Goal: Task Accomplishment & Management: Check status

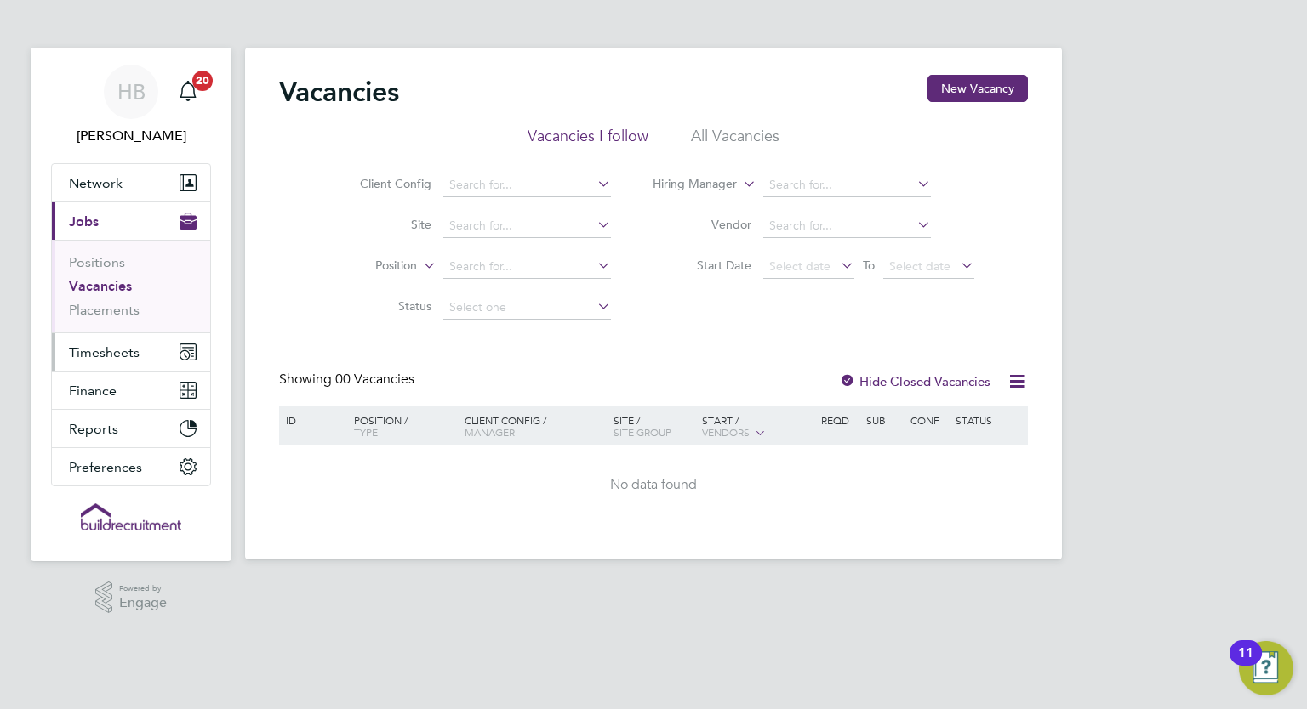
click at [109, 347] on span "Timesheets" at bounding box center [104, 353] width 71 height 16
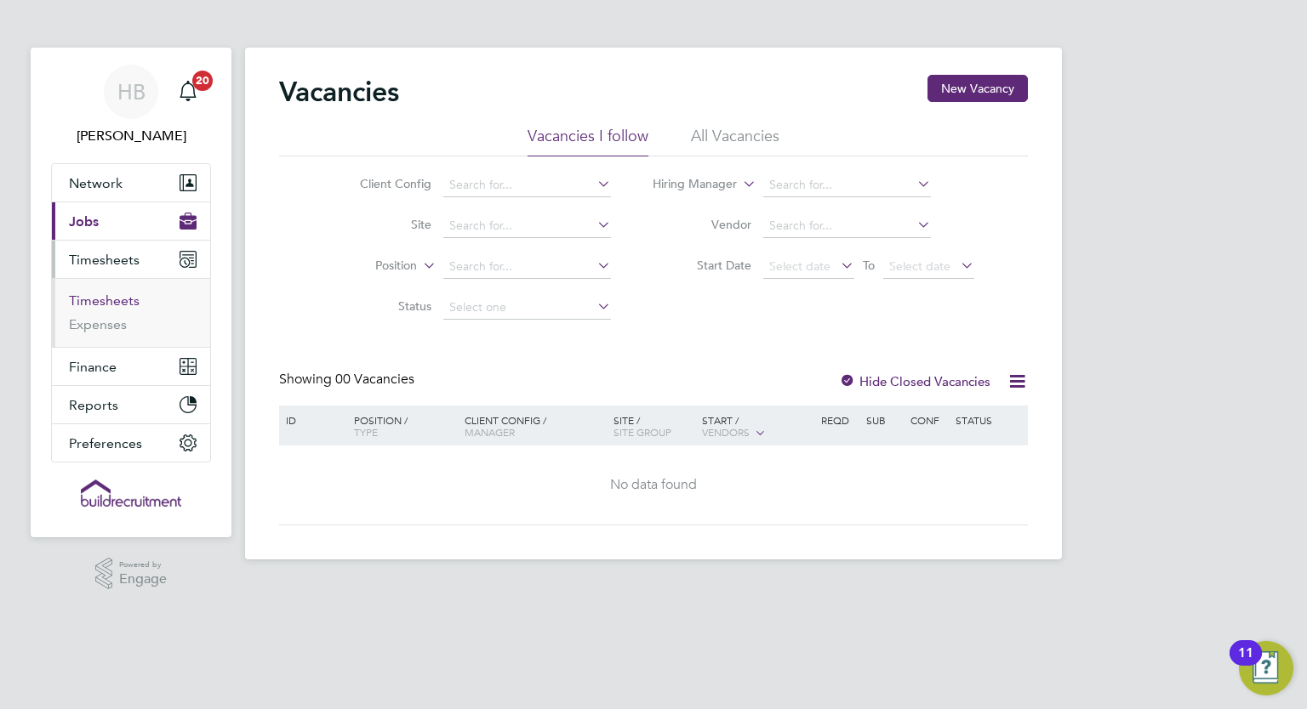
click at [126, 300] on link "Timesheets" at bounding box center [104, 301] width 71 height 16
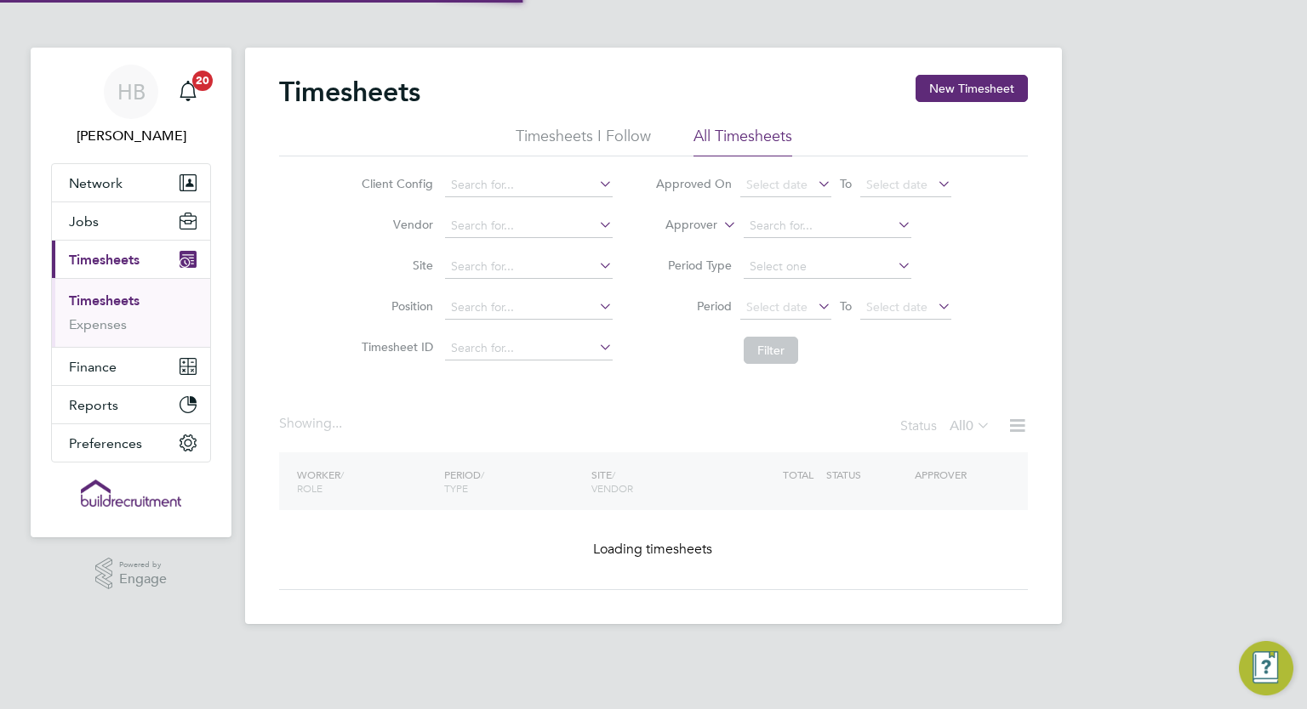
click at [707, 221] on label "Approver" at bounding box center [679, 225] width 77 height 17
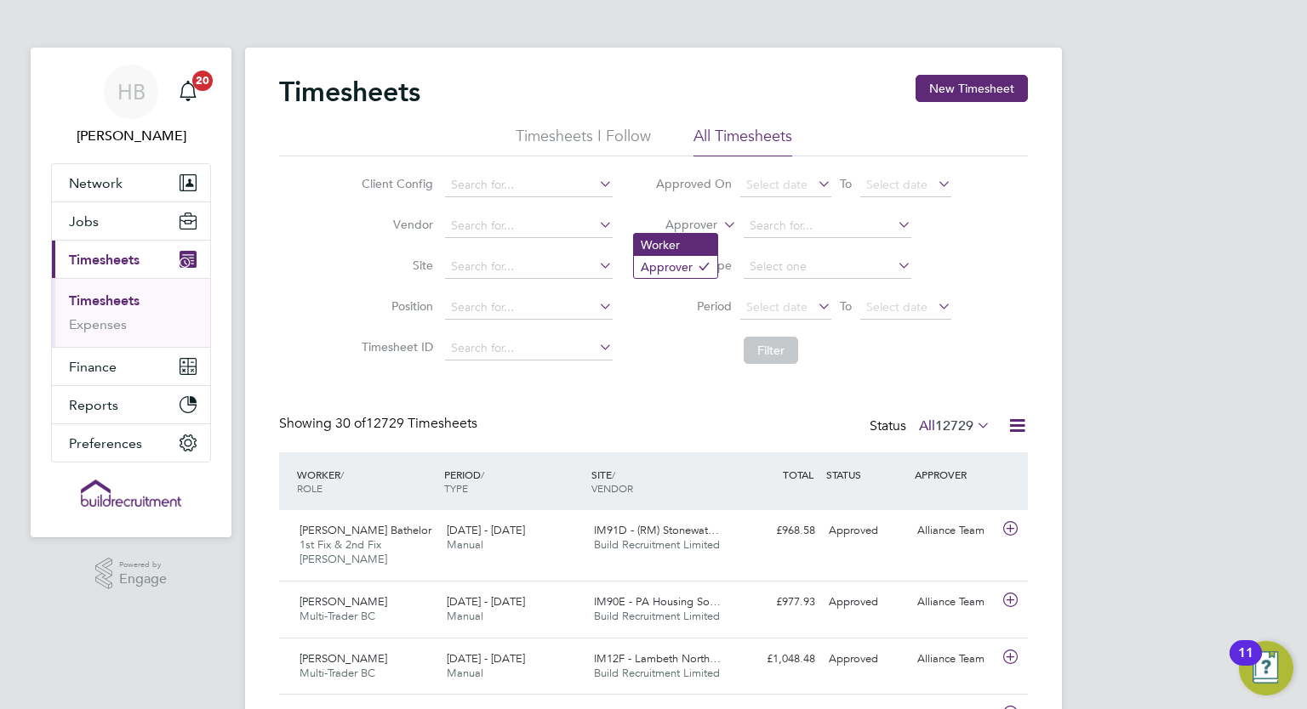
click at [709, 243] on li "Worker" at bounding box center [675, 245] width 83 height 22
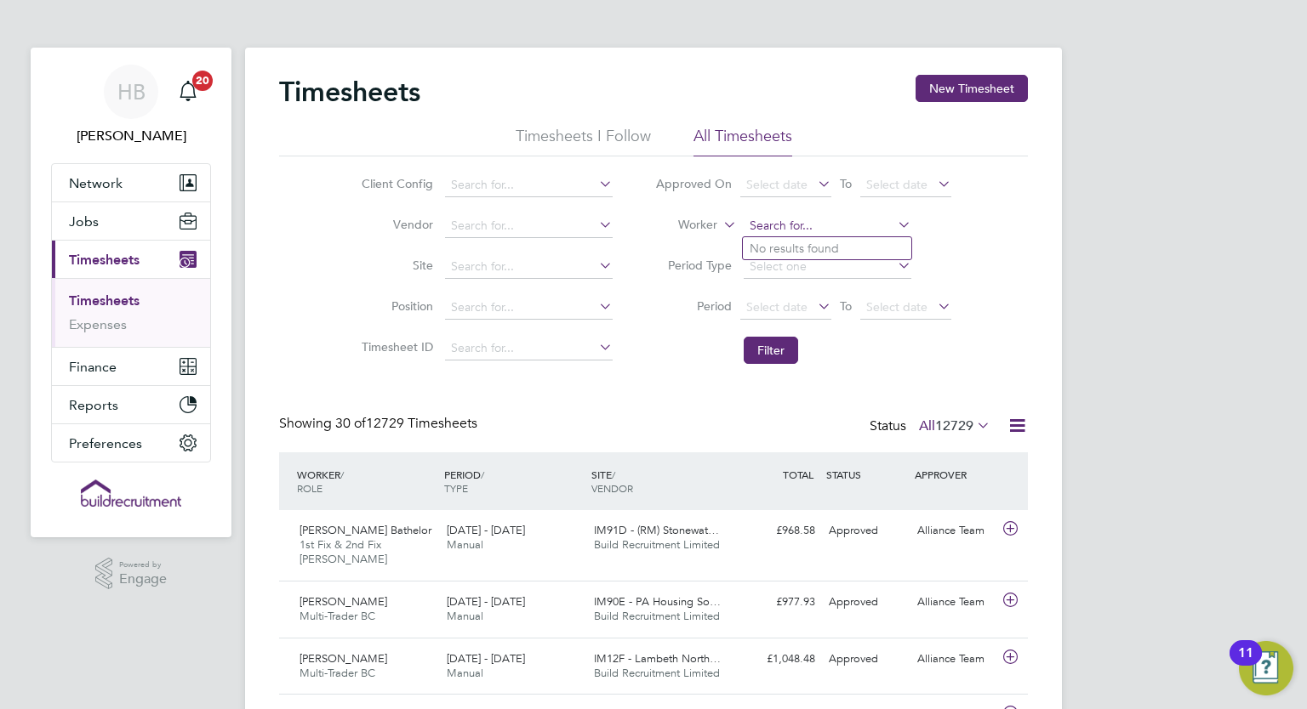
click at [775, 226] on input at bounding box center [828, 226] width 168 height 24
click at [852, 242] on b "Ada" at bounding box center [863, 249] width 23 height 14
type input "[PERSON_NAME]"
click at [777, 350] on button "Filter" at bounding box center [771, 350] width 54 height 27
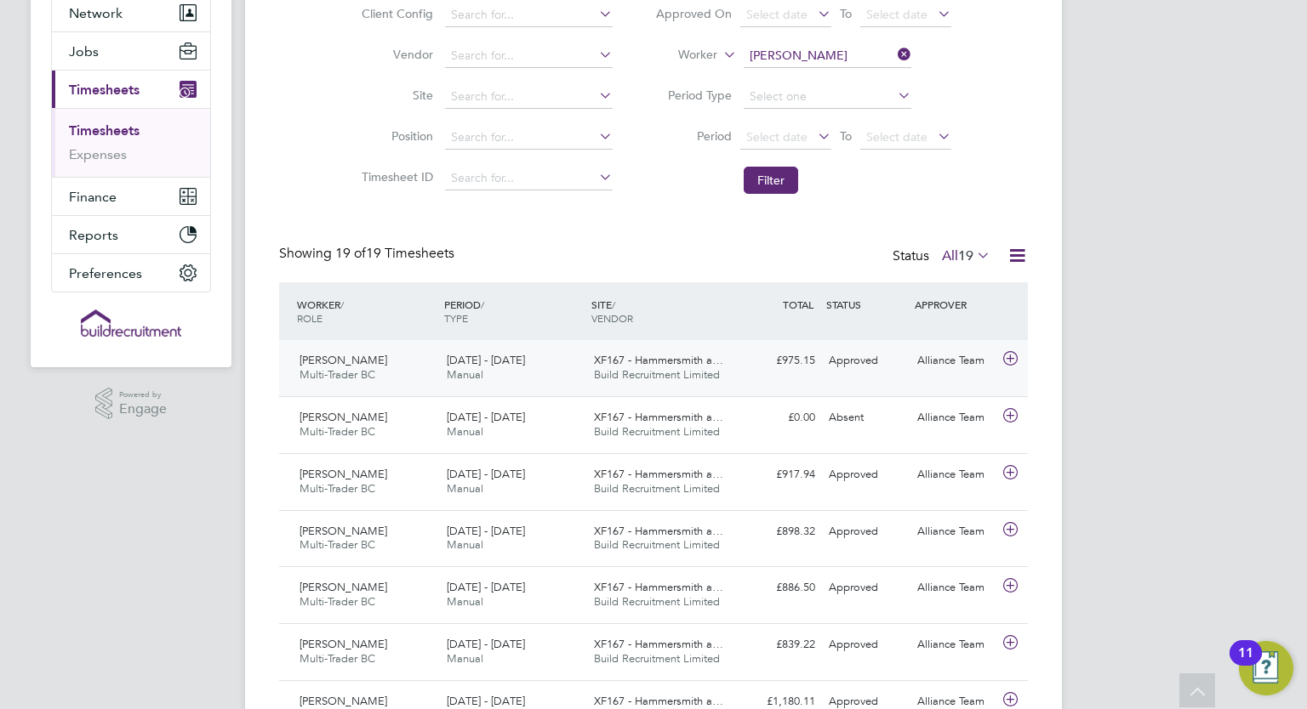
click at [510, 372] on div "9 - 15 Aug 2025 Manual" at bounding box center [513, 368] width 147 height 43
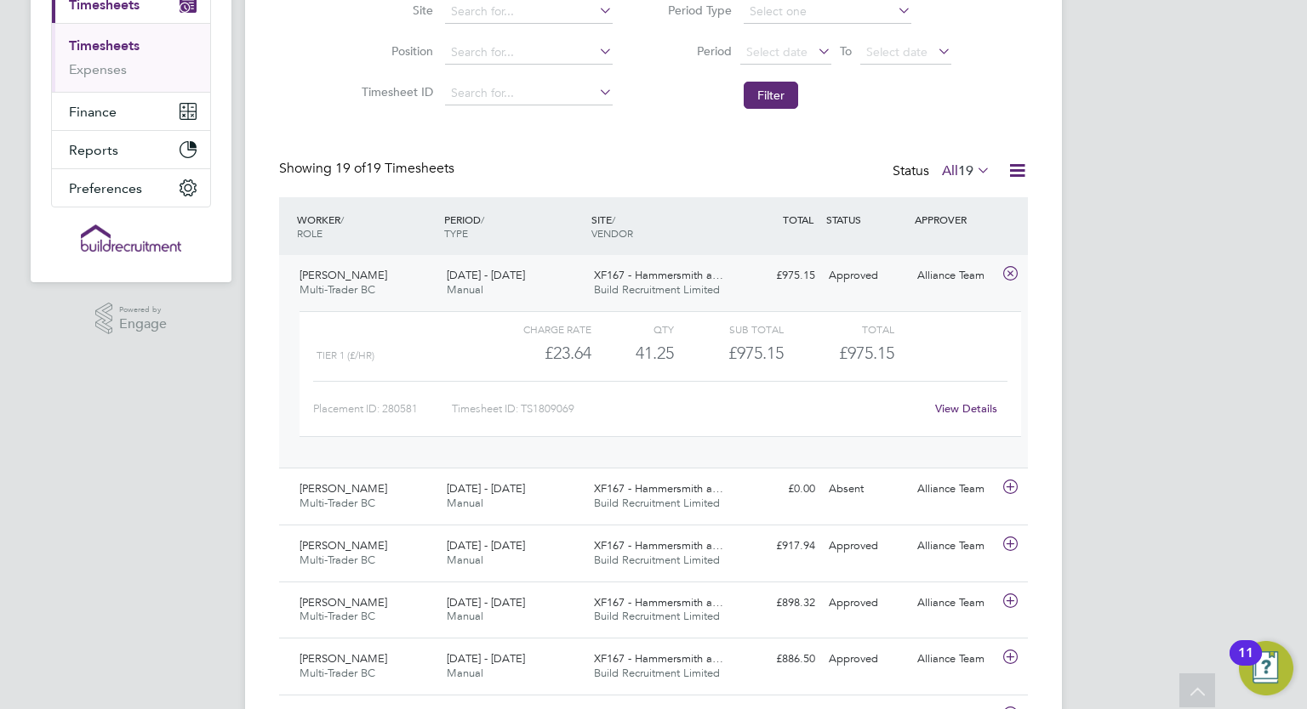
click at [566, 282] on div "9 - 15 Aug 2025 Manual" at bounding box center [513, 283] width 147 height 43
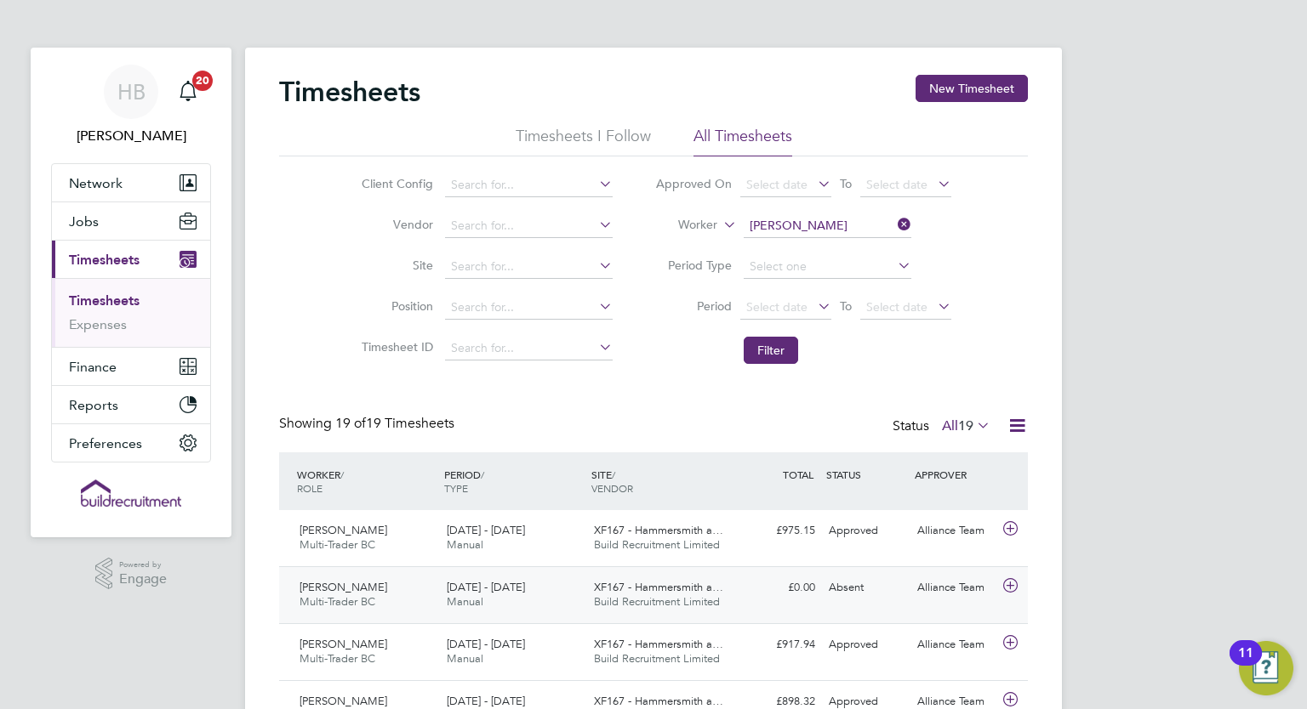
scroll to position [85, 0]
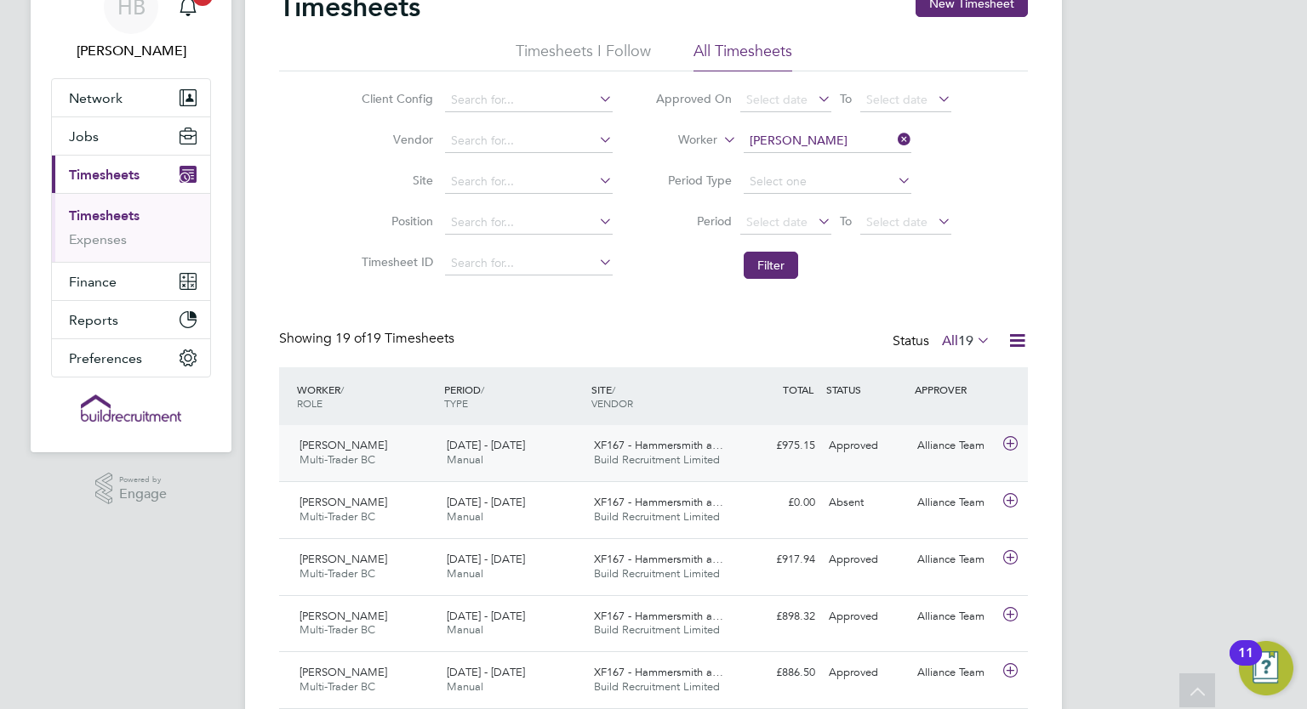
click at [778, 450] on div "£975.15 Approved" at bounding box center [777, 446] width 88 height 28
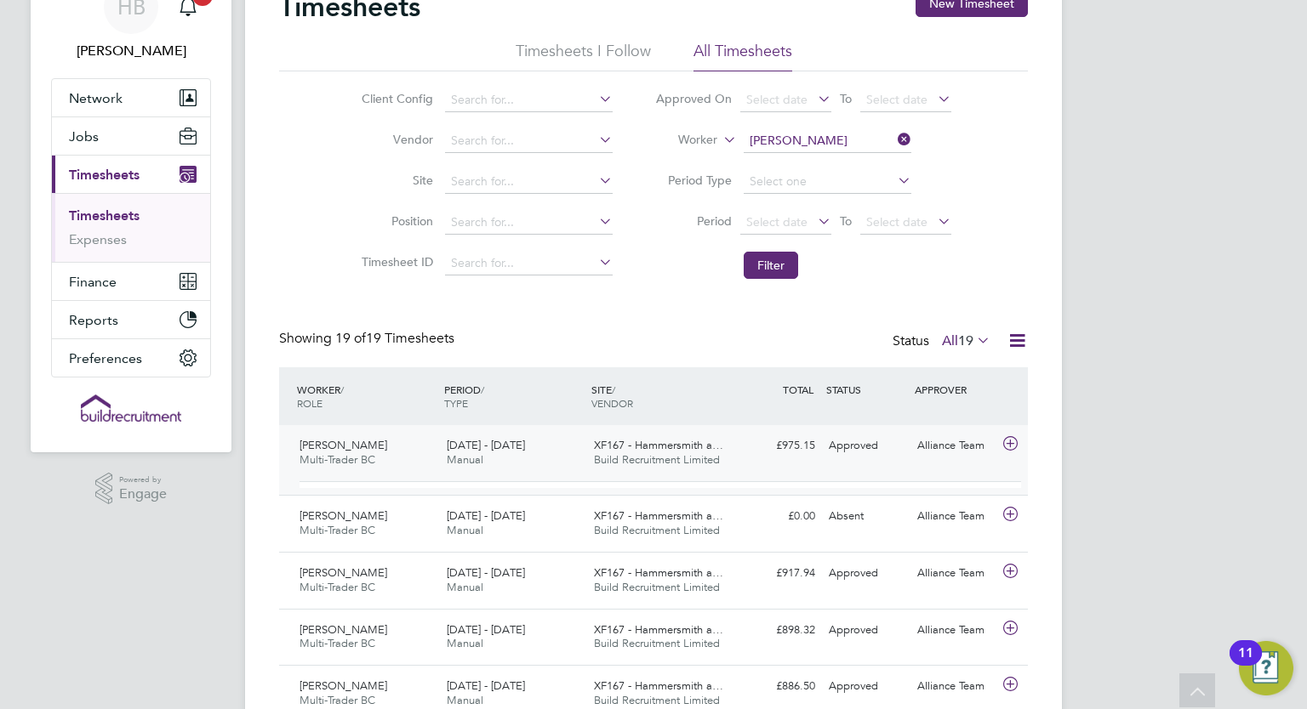
scroll to position [28, 165]
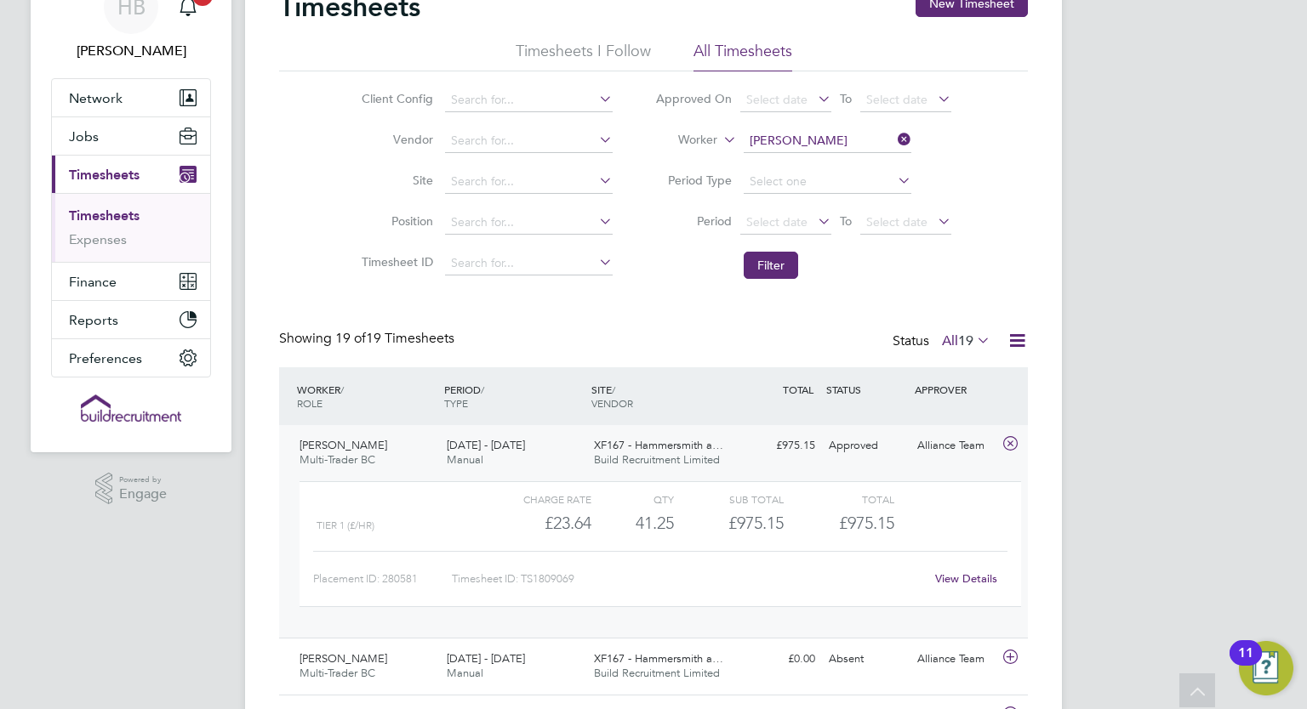
click at [967, 572] on link "View Details" at bounding box center [966, 579] width 62 height 14
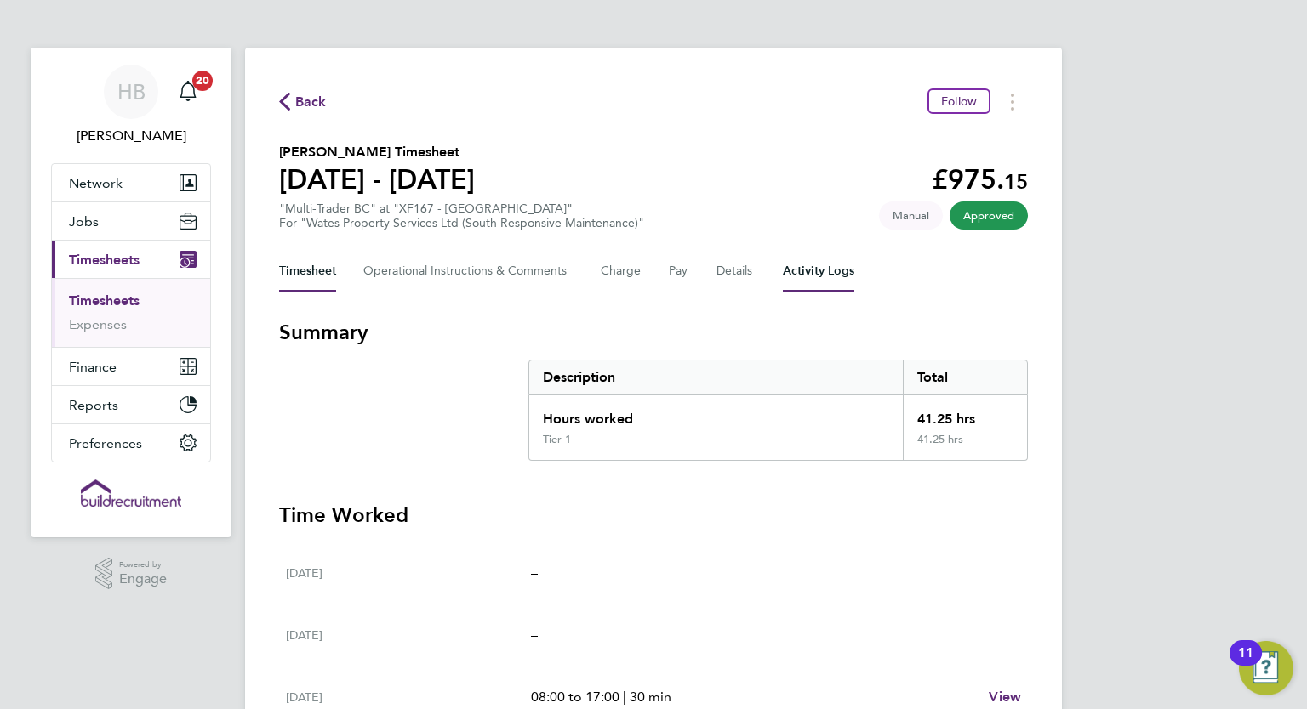
click at [816, 282] on Logs-tab "Activity Logs" at bounding box center [818, 271] width 71 height 41
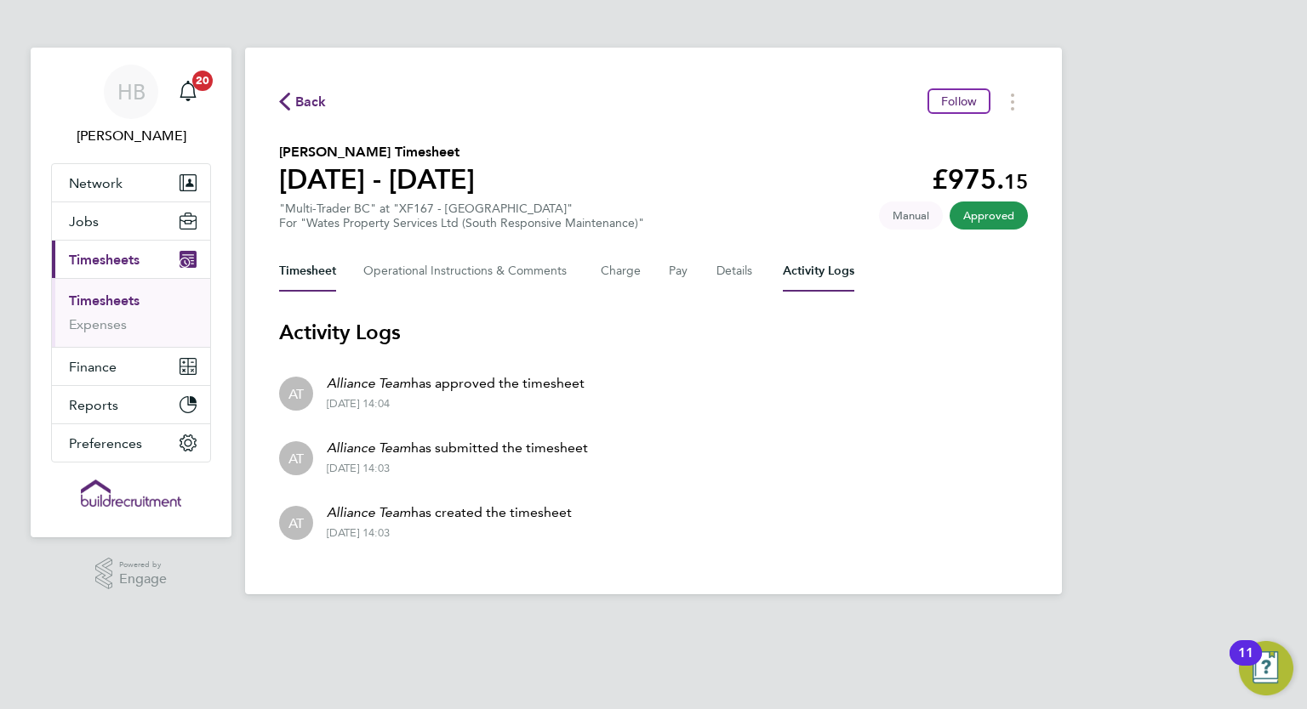
click at [322, 280] on button "Timesheet" at bounding box center [307, 271] width 57 height 41
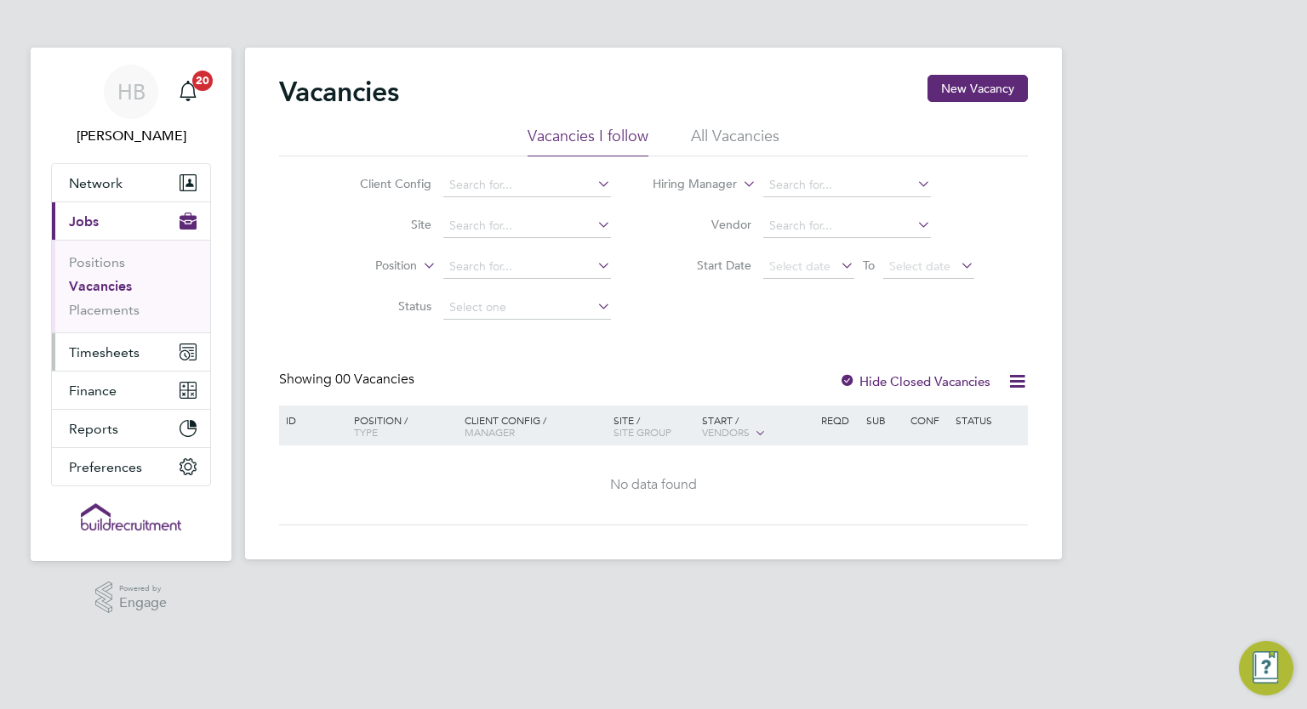
click at [110, 341] on button "Timesheets" at bounding box center [131, 351] width 158 height 37
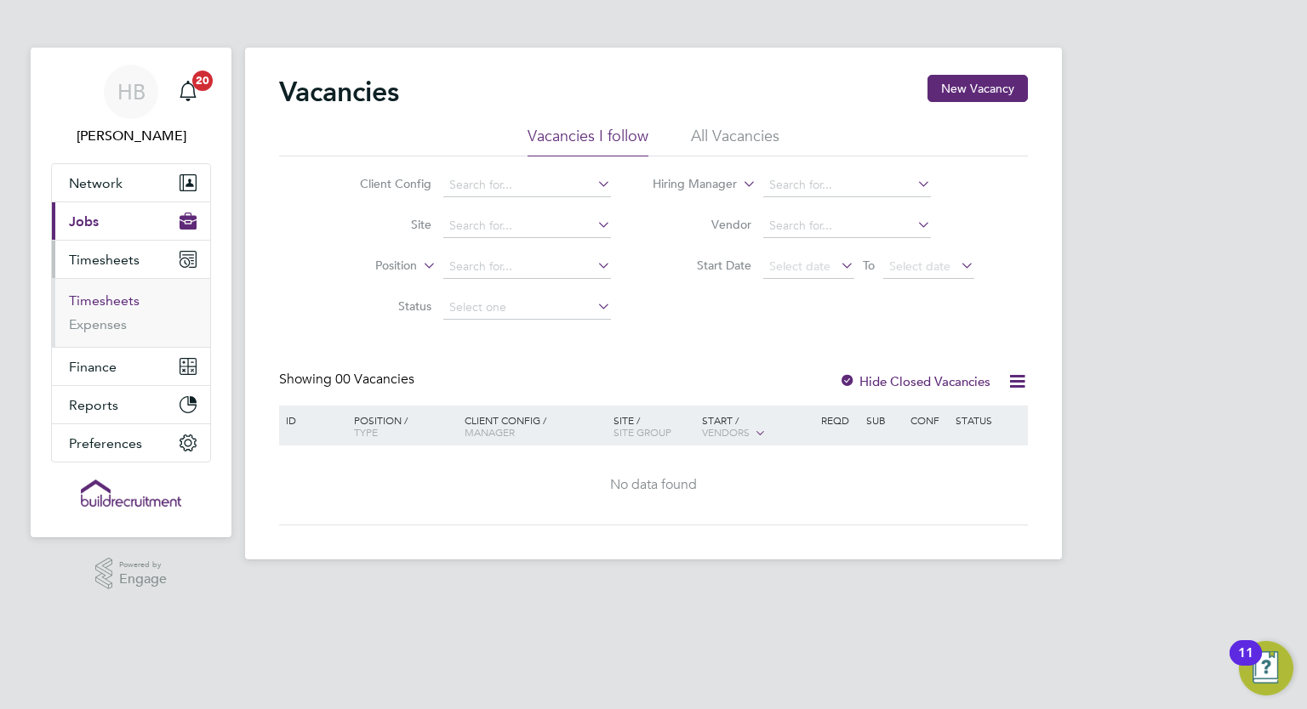
click at [118, 295] on link "Timesheets" at bounding box center [104, 301] width 71 height 16
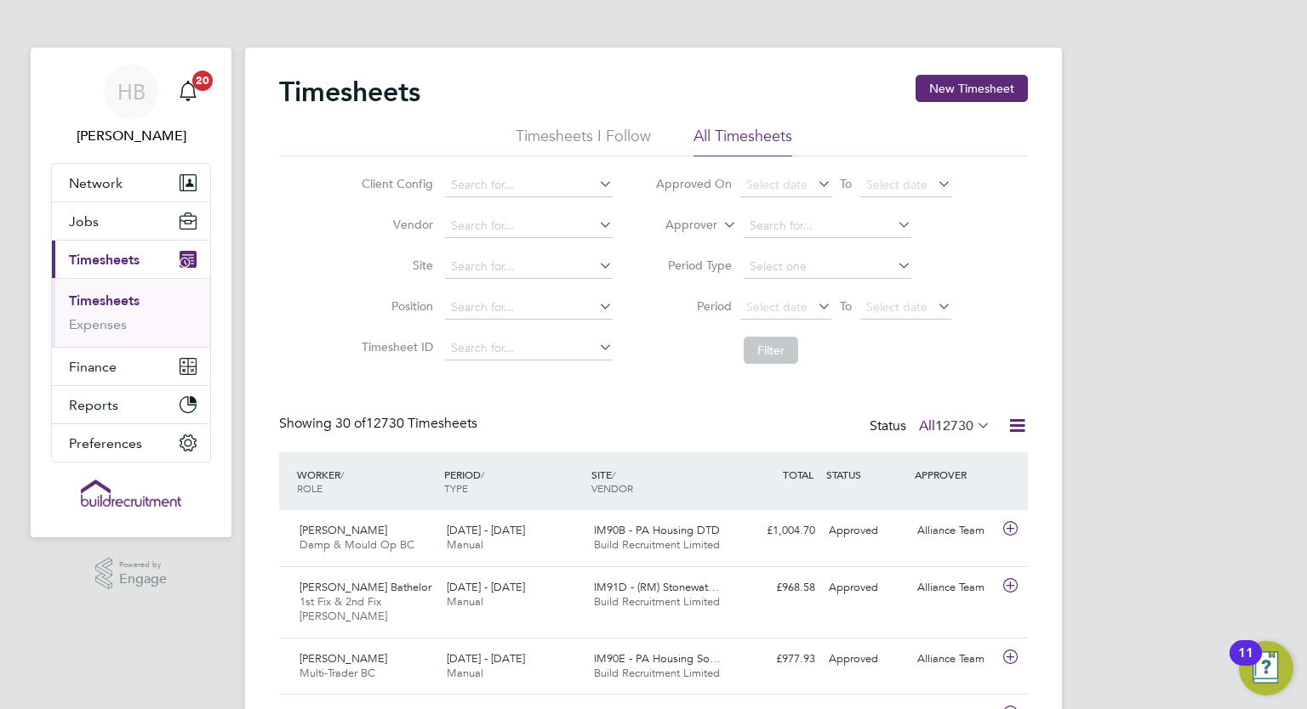
click at [681, 222] on label "Approver" at bounding box center [679, 225] width 77 height 17
click at [695, 253] on li "Worker" at bounding box center [675, 245] width 83 height 22
click at [766, 233] on input at bounding box center [828, 226] width 168 height 24
click at [854, 242] on li "[PERSON_NAME] Ad air" at bounding box center [827, 248] width 168 height 23
type input "[PERSON_NAME]"
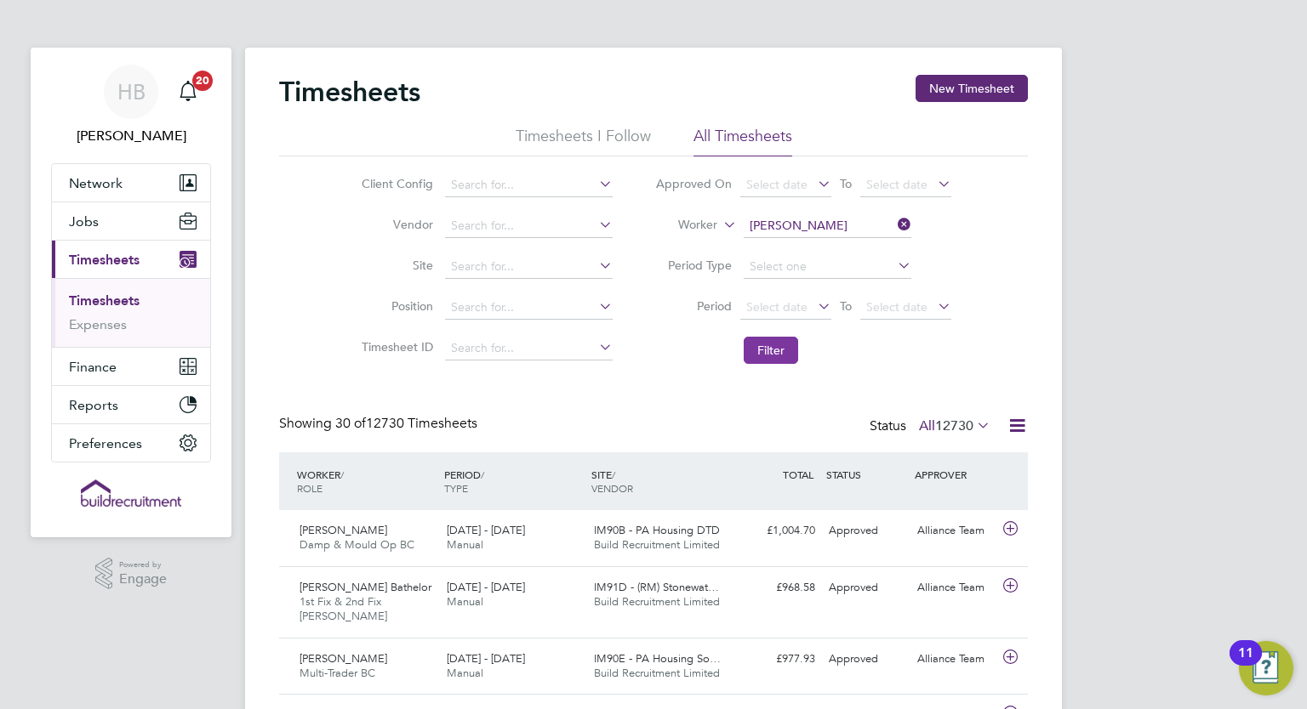
click at [765, 339] on button "Filter" at bounding box center [771, 350] width 54 height 27
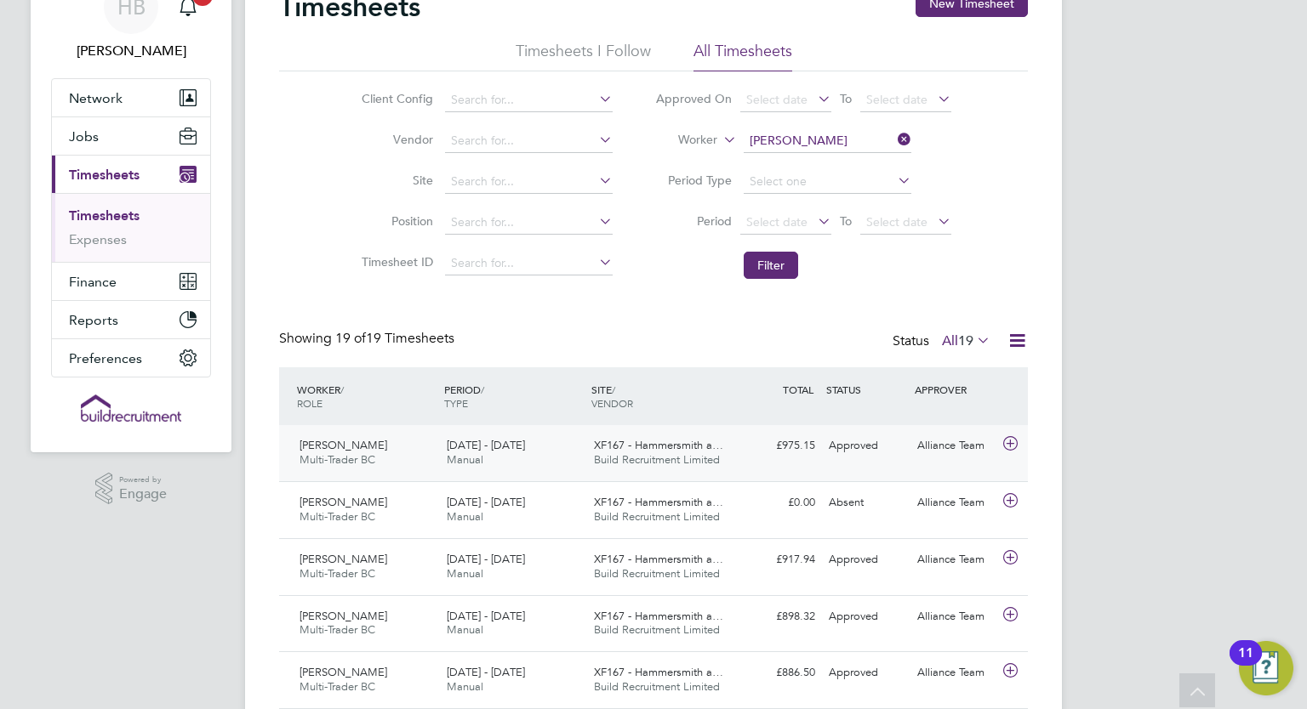
click at [721, 437] on div "XF167 - Hammersmith a… Build Recruitment Limited" at bounding box center [660, 453] width 147 height 43
